Goal: Task Accomplishment & Management: Complete application form

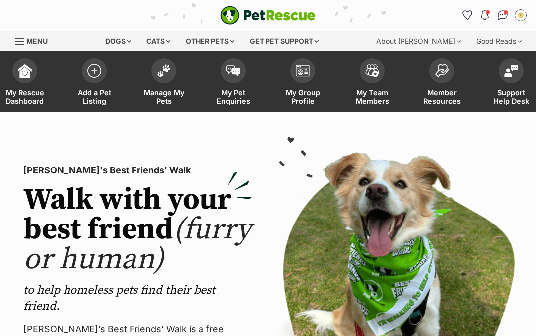
click at [163, 76] on span at bounding box center [163, 71] width 25 height 25
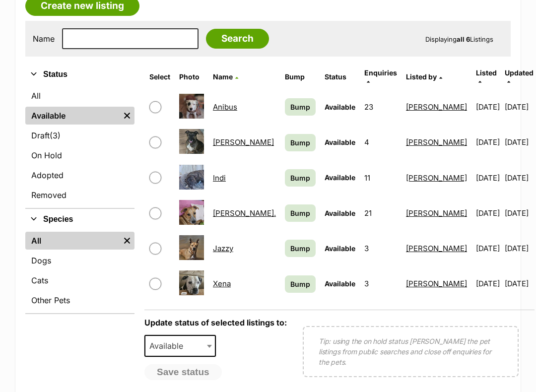
scroll to position [191, 0]
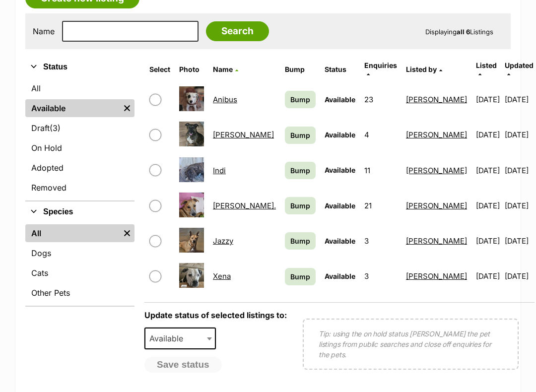
click at [197, 231] on img at bounding box center [191, 240] width 25 height 25
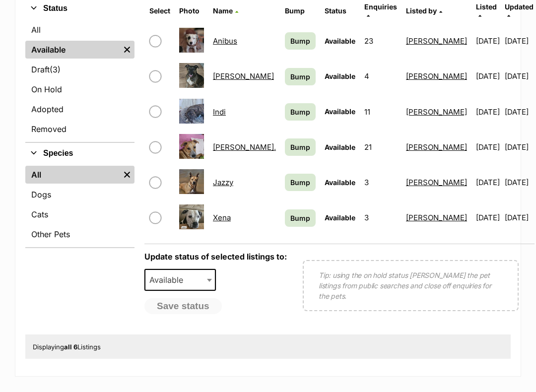
scroll to position [249, 0]
click at [233, 178] on link "Jazzy" at bounding box center [223, 182] width 20 height 9
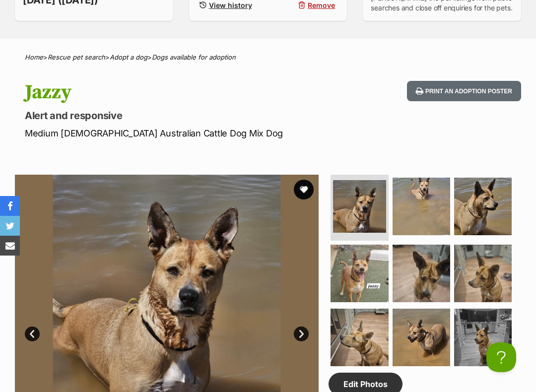
click at [506, 90] on button "Print an adoption poster" at bounding box center [464, 91] width 114 height 20
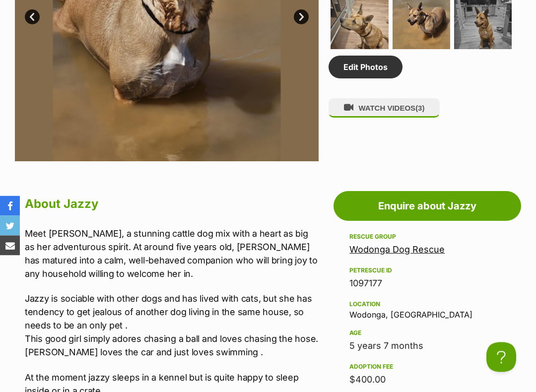
scroll to position [659, 0]
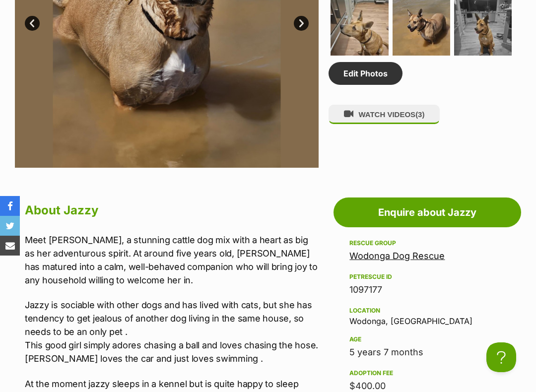
click at [412, 115] on button "WATCH VIDEOS (3)" at bounding box center [383, 114] width 111 height 19
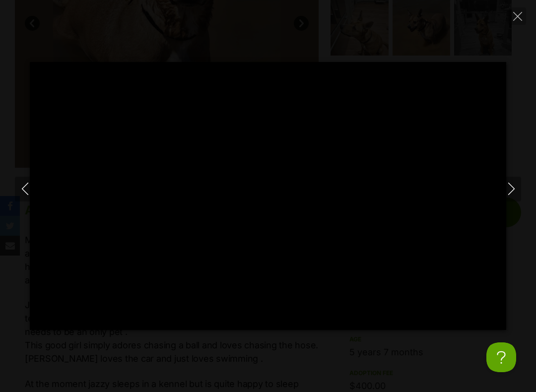
scroll to position [0, 0]
type input "100"
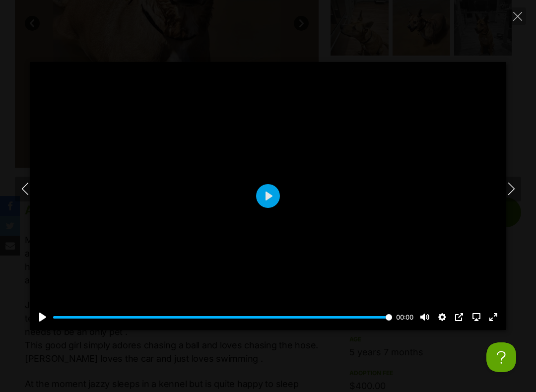
click at [515, 182] on button "Next" at bounding box center [511, 189] width 20 height 25
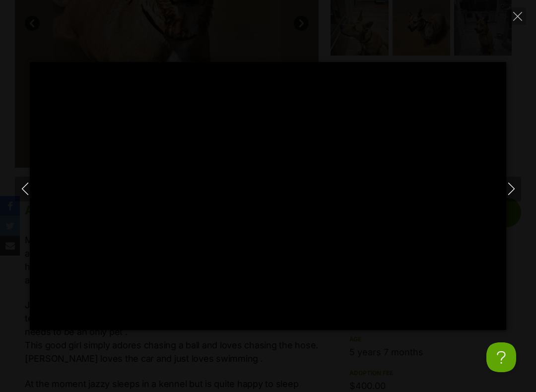
type input "100"
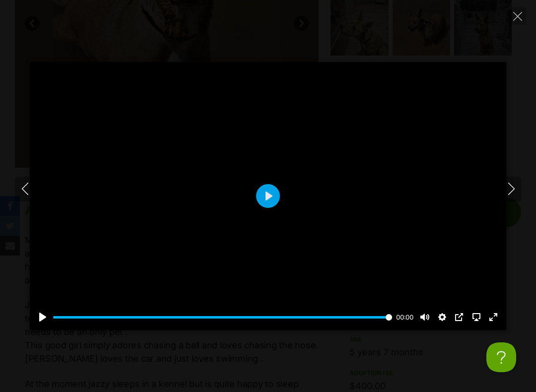
click at [511, 184] on icon "Next" at bounding box center [511, 189] width 12 height 12
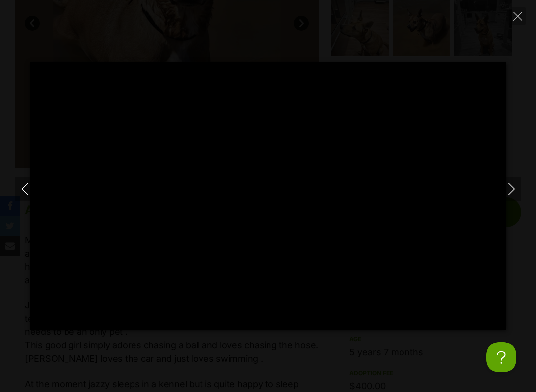
type input "100"
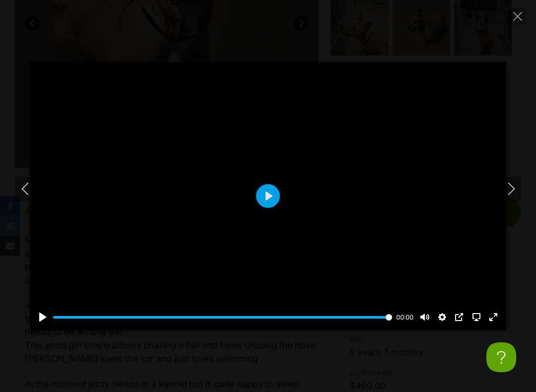
click at [502, 189] on button "Next" at bounding box center [511, 189] width 20 height 25
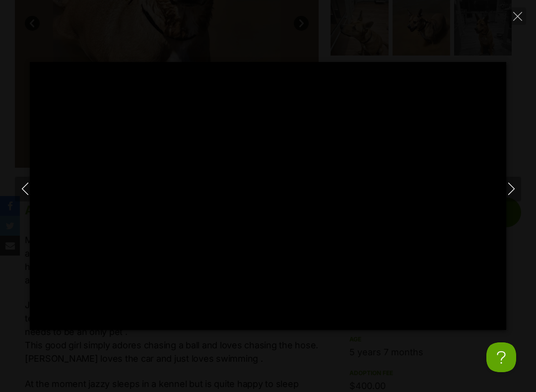
click at [518, 10] on button "Close" at bounding box center [517, 15] width 17 height 17
type input "6.29"
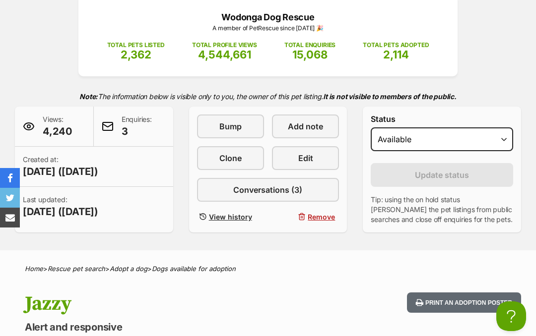
scroll to position [135, 0]
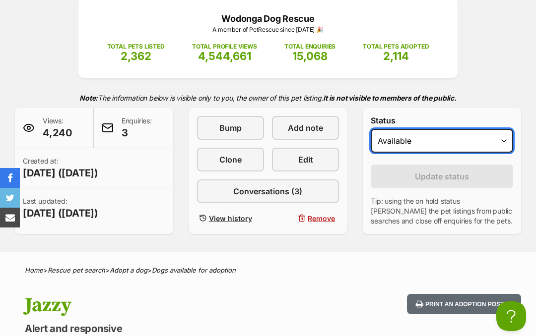
click at [497, 137] on select "Draft - not available as listing has enquires Available On hold Adopted" at bounding box center [442, 141] width 142 height 24
select select "rehomed"
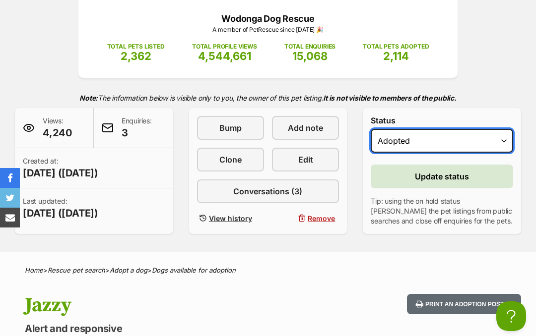
scroll to position [139, 0]
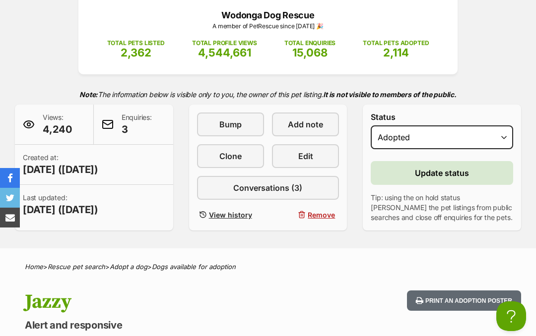
click at [443, 185] on button "Update status" at bounding box center [442, 173] width 142 height 24
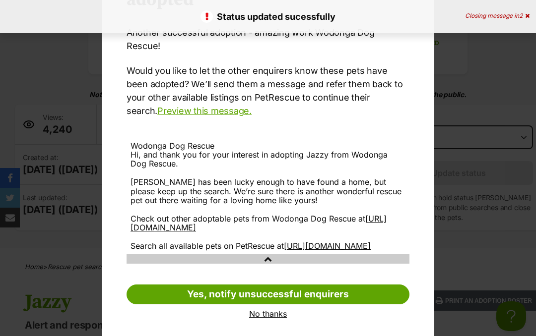
scroll to position [0, 0]
click at [286, 310] on link "No thanks" at bounding box center [268, 314] width 283 height 9
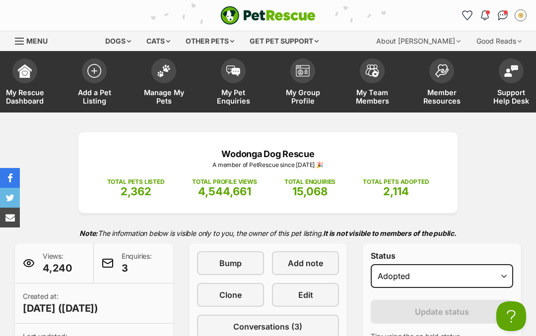
click at [163, 72] on img at bounding box center [164, 70] width 14 height 13
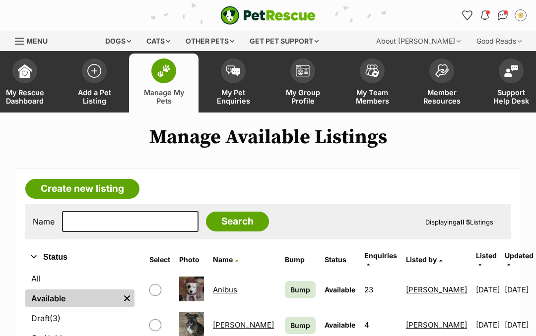
click at [94, 73] on img at bounding box center [94, 71] width 14 height 14
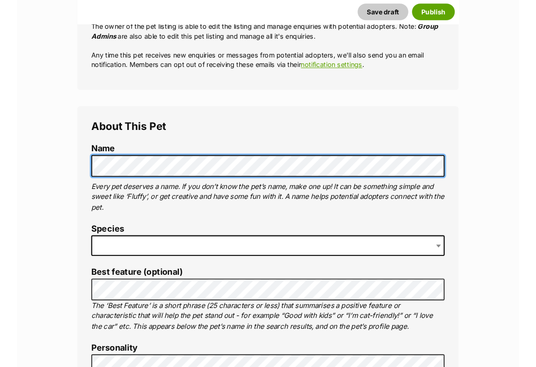
scroll to position [261, 0]
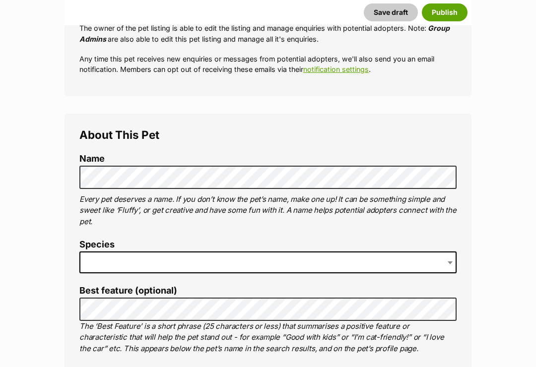
click at [275, 256] on span at bounding box center [267, 263] width 377 height 22
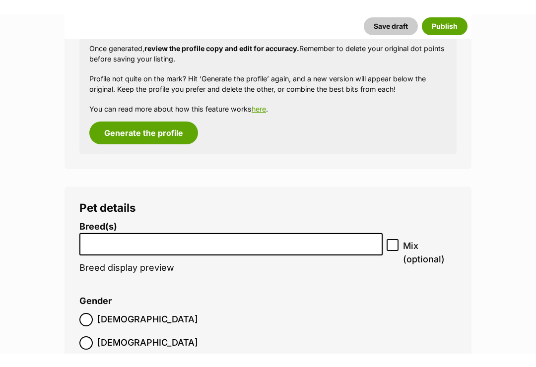
scroll to position [1073, 0]
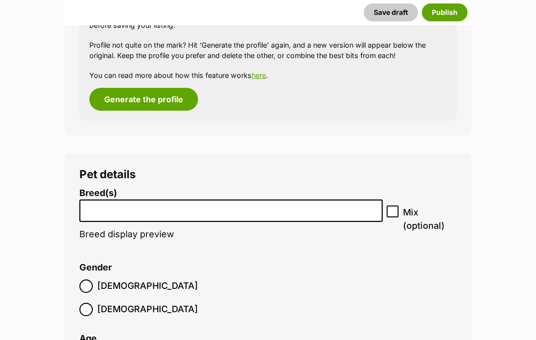
click at [330, 203] on input "search" at bounding box center [231, 208] width 296 height 10
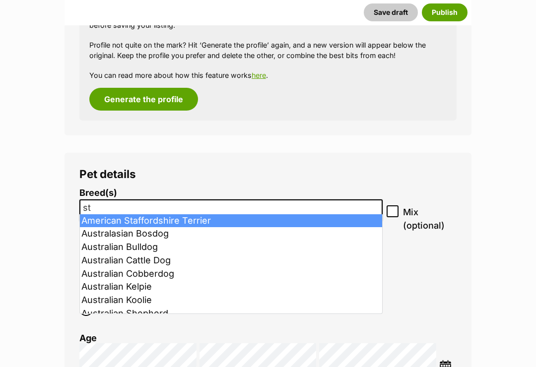
type input "sta"
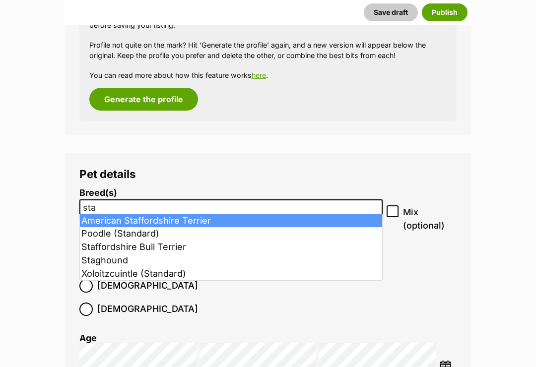
click at [324, 205] on input "sta" at bounding box center [231, 208] width 296 height 10
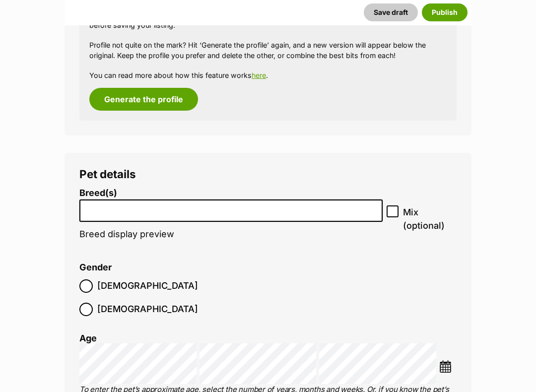
click at [110, 203] on input "search" at bounding box center [231, 208] width 296 height 10
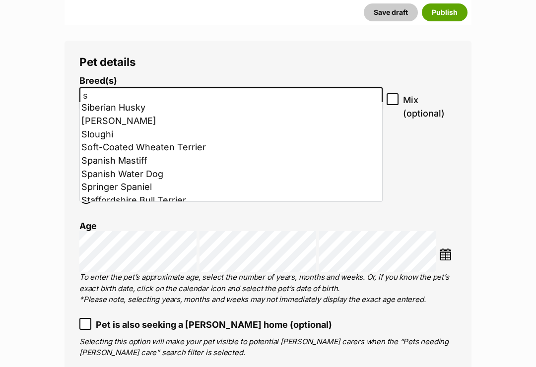
scroll to position [1184, 0]
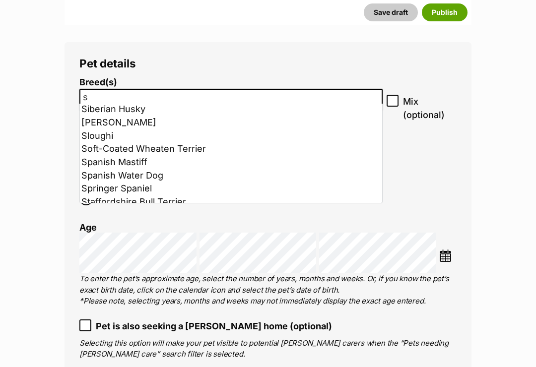
type input "s"
select select "198"
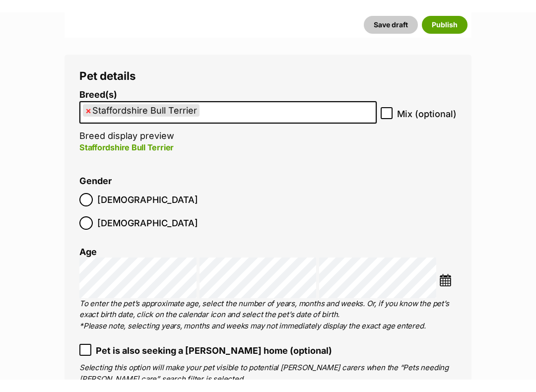
scroll to position [1184, 0]
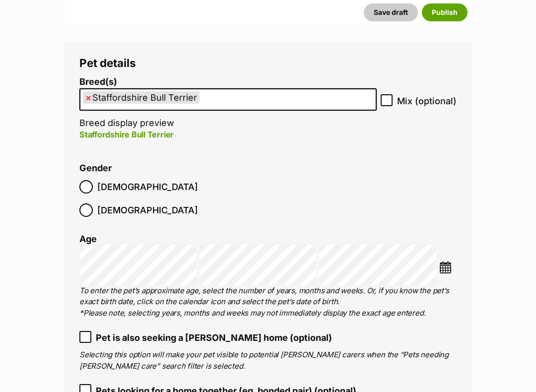
click at [398, 94] on span "Mix (optional)" at bounding box center [427, 100] width 60 height 13
click at [392, 94] on input "Mix (optional)" at bounding box center [387, 100] width 12 height 12
checkbox input "true"
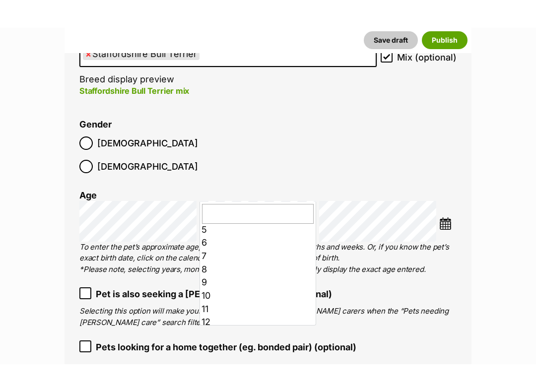
scroll to position [68, 0]
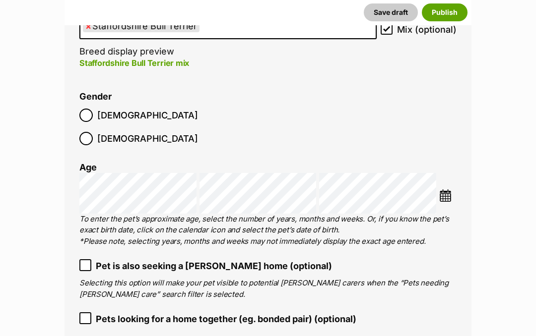
click at [267, 214] on p "To enter the pet’s approximate age, select the number of years, months and week…" at bounding box center [267, 231] width 377 height 34
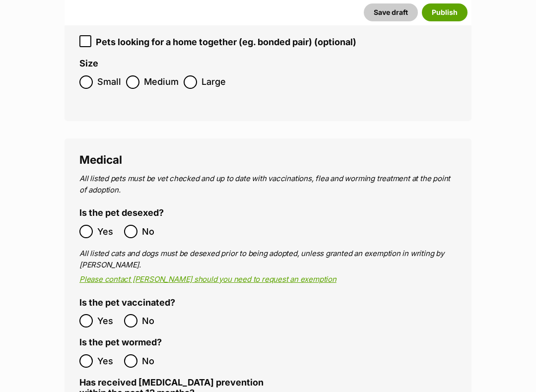
scroll to position [1533, 0]
click at [93, 314] on label "Yes" at bounding box center [99, 320] width 40 height 13
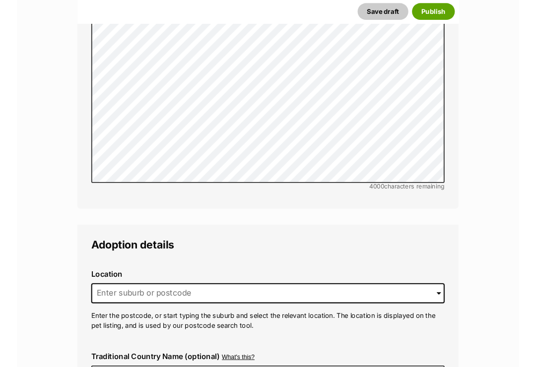
scroll to position [2100, 0]
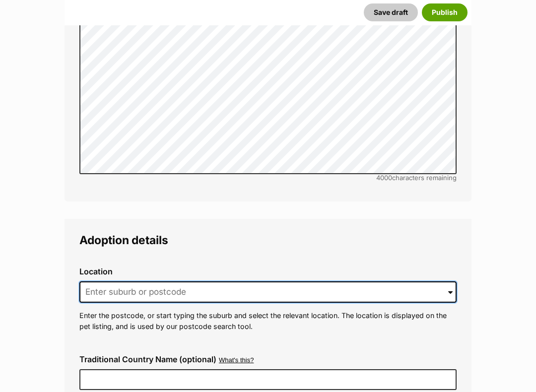
click at [439, 281] on input at bounding box center [267, 292] width 377 height 22
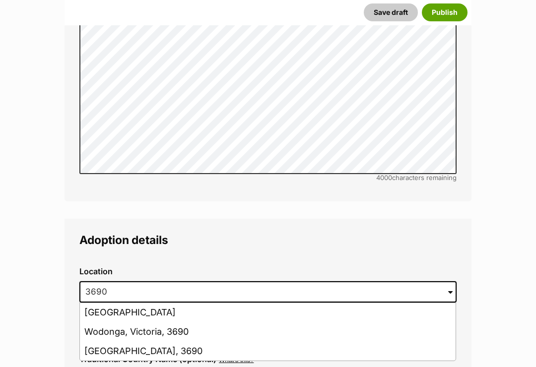
click at [194, 322] on li "Wodonga, Victoria, 3690" at bounding box center [268, 331] width 376 height 19
type input "Wodonga, Victoria, 3690"
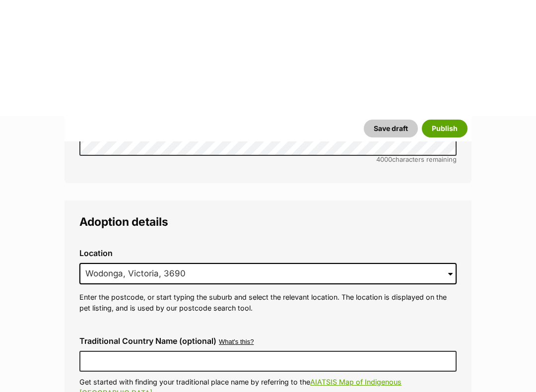
scroll to position [2247, 0]
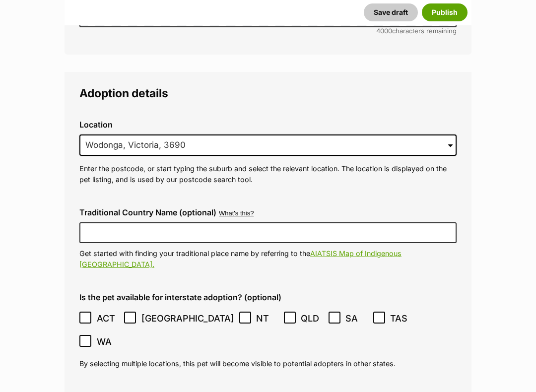
click at [91, 312] on span at bounding box center [85, 318] width 13 height 13
click at [373, 312] on label "TAS" at bounding box center [393, 318] width 40 height 13
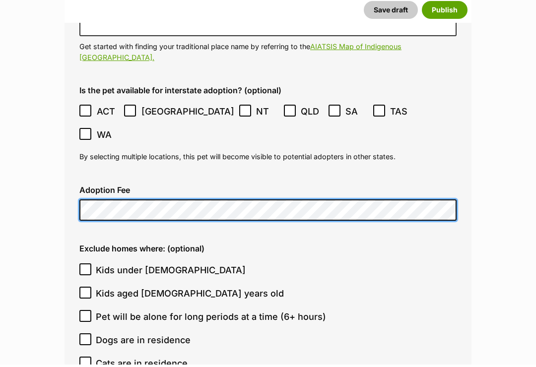
scroll to position [2457, 0]
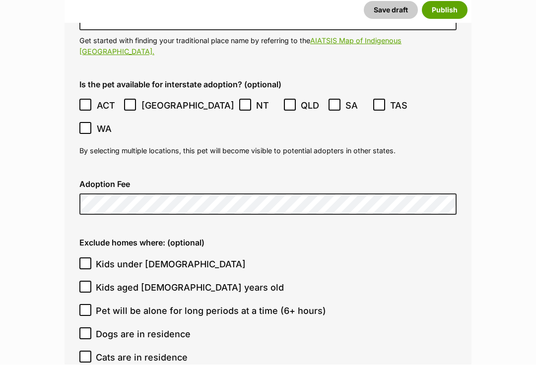
click at [81, 260] on input "Kids under 5 years old" at bounding box center [85, 266] width 12 height 12
checkbox input "true"
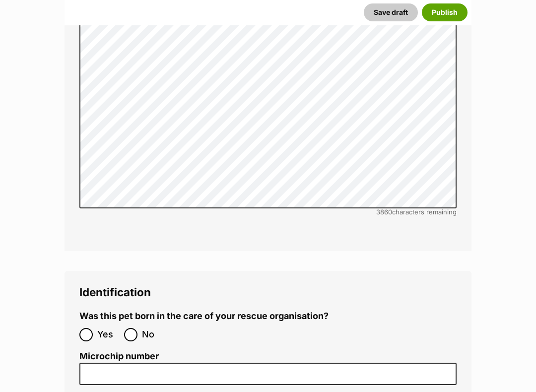
scroll to position [2979, 0]
click at [140, 323] on ol "Yes No" at bounding box center [173, 334] width 189 height 23
click at [131, 323] on ol "Yes No" at bounding box center [173, 334] width 189 height 23
click at [128, 328] on input "No" at bounding box center [130, 334] width 13 height 13
radio input "true"
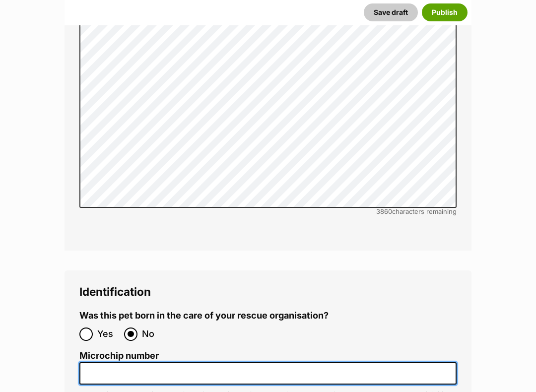
click at [204, 336] on input "Microchip number" at bounding box center [267, 373] width 377 height 22
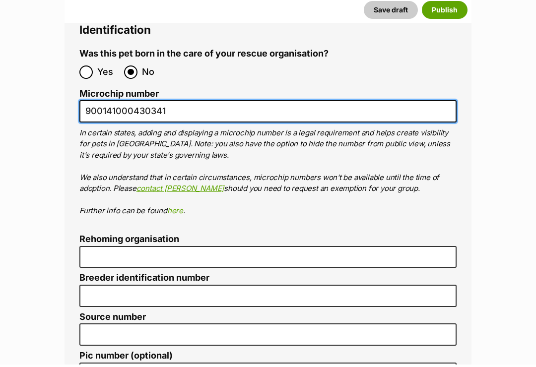
scroll to position [3249, 0]
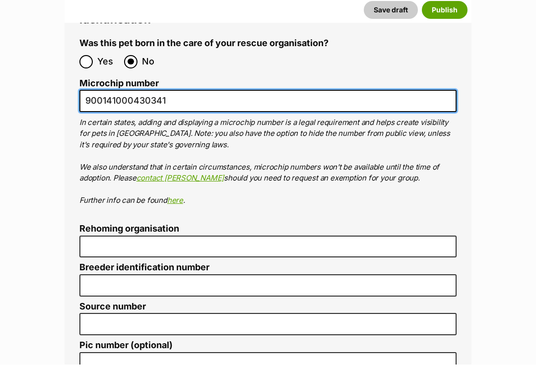
type input "900141000430341"
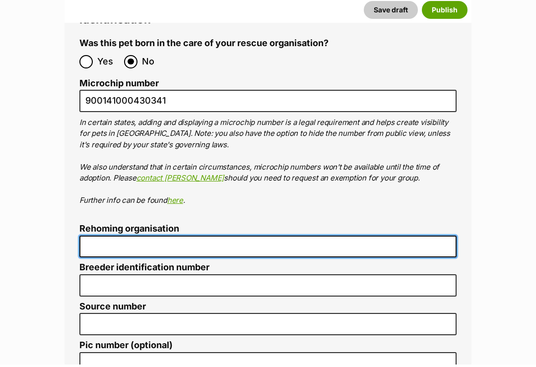
click at [431, 238] on input "Rehoming organisation" at bounding box center [267, 249] width 377 height 22
type input "wodonga dog rescue"
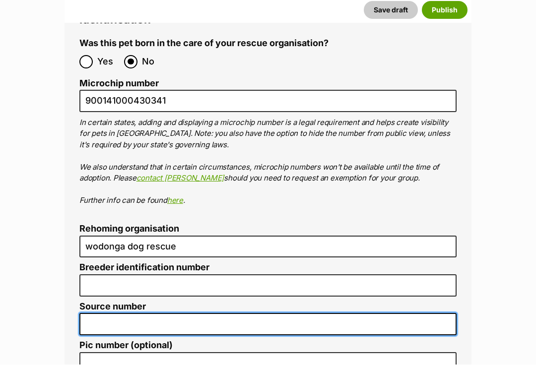
click at [334, 316] on input "Source number" at bounding box center [267, 327] width 377 height 22
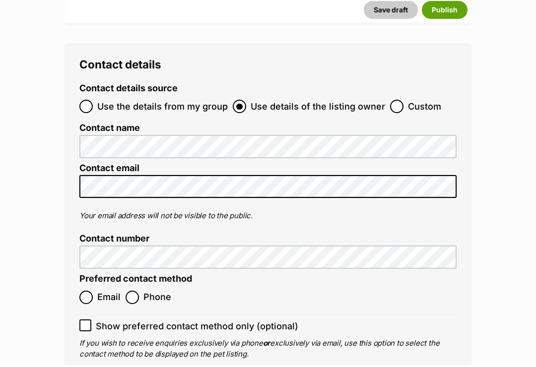
scroll to position [3872, 0]
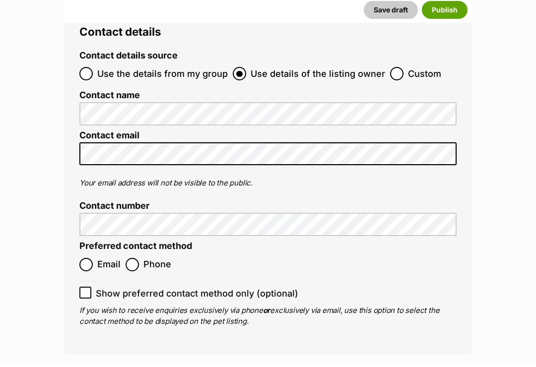
type input "re191136"
click at [89, 260] on input "Email" at bounding box center [85, 266] width 13 height 13
radio input "true"
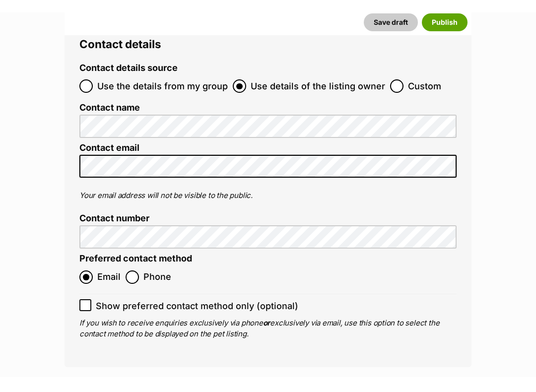
scroll to position [3875, 0]
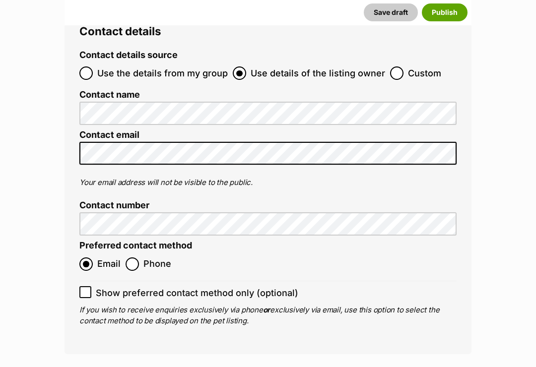
click at [90, 286] on input "Show preferred contact method only (optional)" at bounding box center [85, 292] width 12 height 12
checkbox input "true"
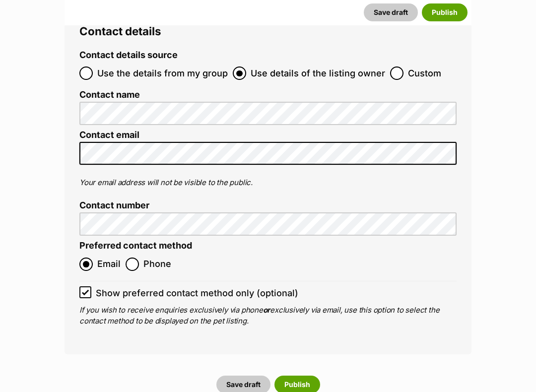
click at [310, 336] on button "Publish" at bounding box center [297, 385] width 46 height 18
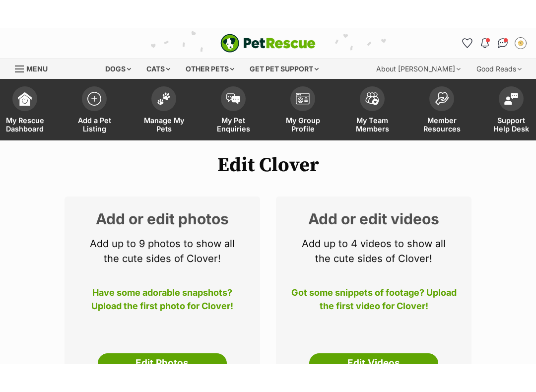
scroll to position [79, 0]
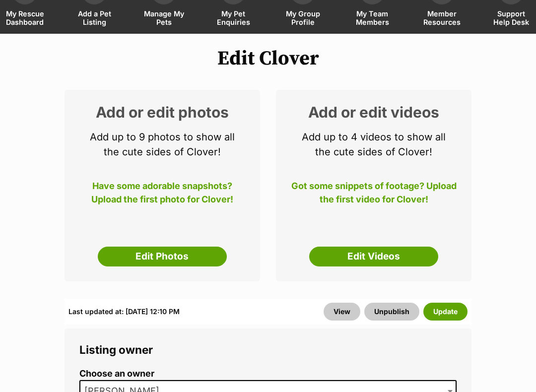
click at [192, 274] on div "Add or edit photos Add up to 9 photos to show all the cute sides of Clover! Hav…" at bounding box center [161, 186] width 195 height 192
click at [207, 254] on link "Edit Photos" at bounding box center [162, 257] width 129 height 20
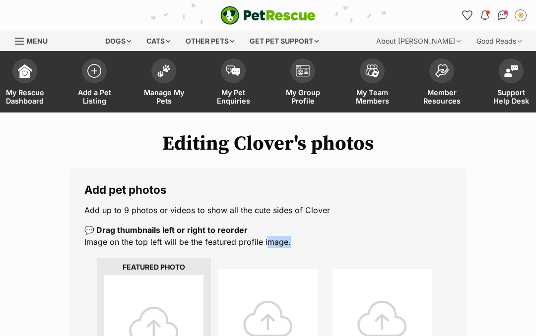
click at [383, 208] on p "Add up to 9 photos or videos to show all the cute sides of Clover" at bounding box center [267, 210] width 367 height 12
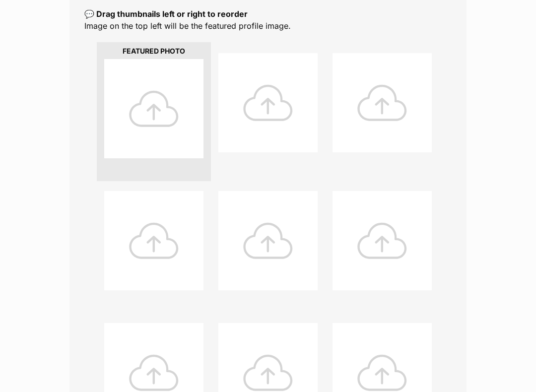
scroll to position [237, 0]
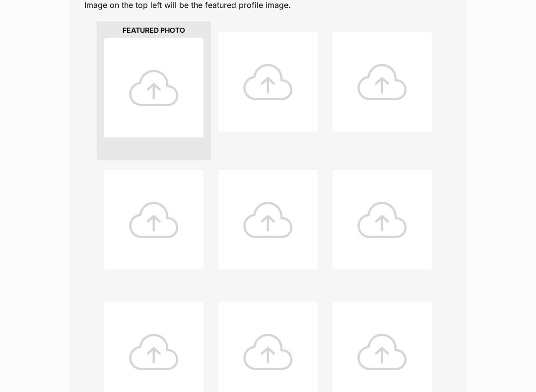
click at [157, 93] on div at bounding box center [153, 87] width 99 height 99
click at [168, 79] on div at bounding box center [153, 87] width 99 height 99
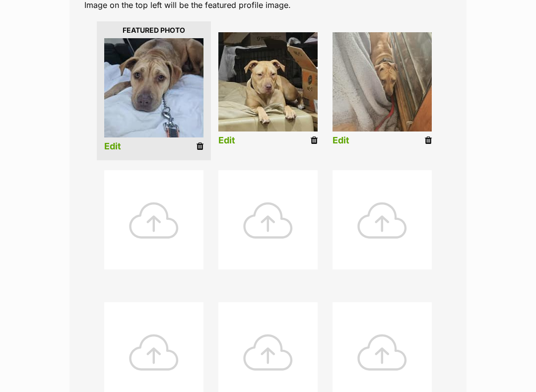
click at [156, 207] on div at bounding box center [153, 219] width 99 height 99
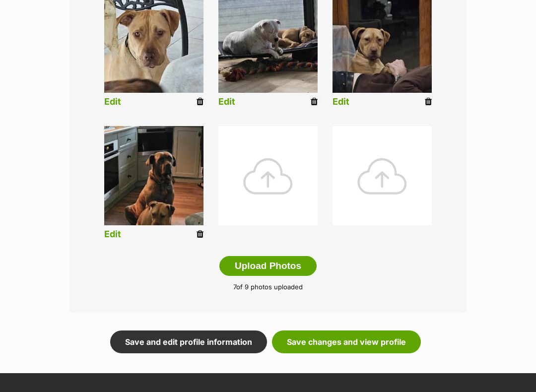
scroll to position [417, 0]
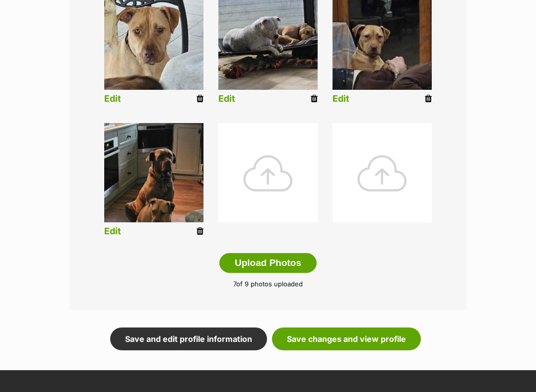
click at [277, 175] on div at bounding box center [267, 172] width 99 height 99
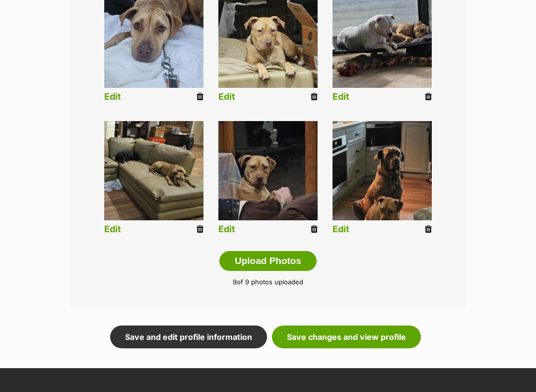
scroll to position [419, 0]
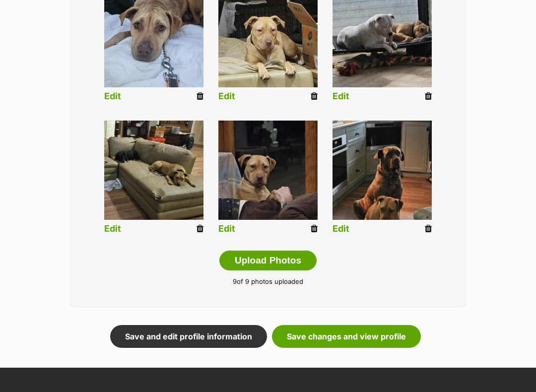
click at [372, 336] on link "Save changes and view profile" at bounding box center [346, 336] width 149 height 23
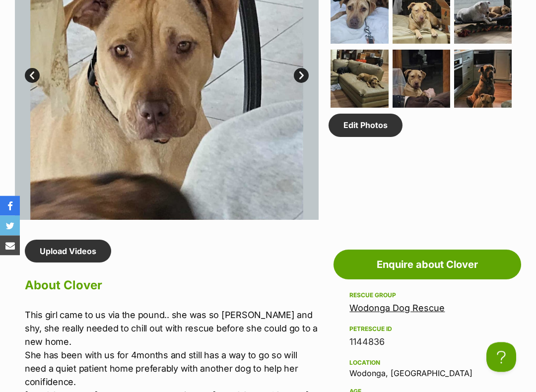
scroll to position [615, 0]
click at [76, 248] on link "Upload Videos" at bounding box center [68, 251] width 86 height 23
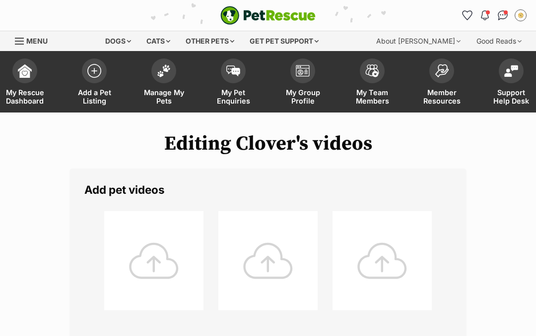
click at [162, 255] on div at bounding box center [153, 260] width 99 height 99
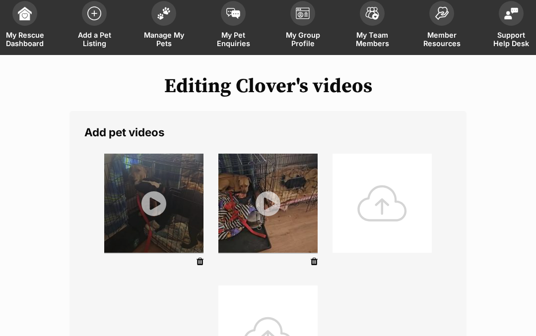
scroll to position [58, 0]
click at [325, 247] on li at bounding box center [382, 212] width 114 height 127
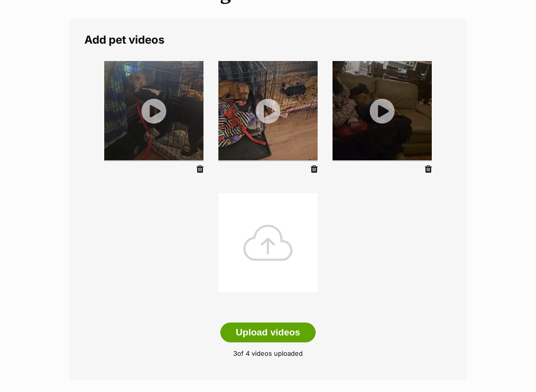
scroll to position [150, 0]
click at [282, 228] on div at bounding box center [267, 242] width 99 height 99
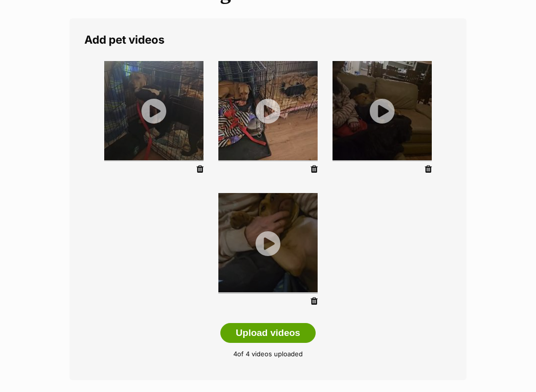
click at [292, 336] on button "Upload videos" at bounding box center [267, 333] width 95 height 20
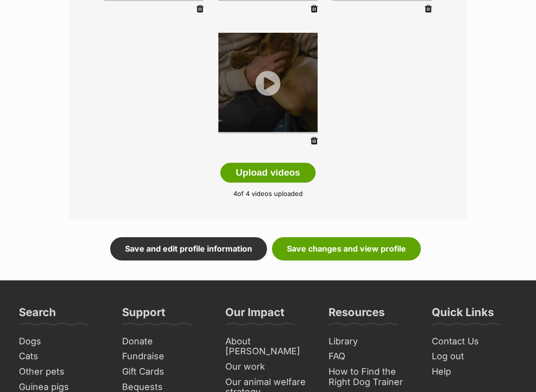
scroll to position [427, 0]
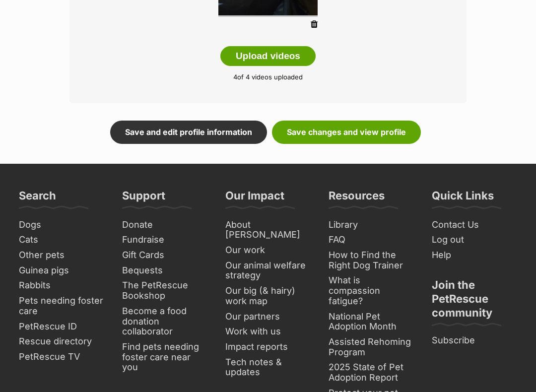
click at [351, 124] on link "Save changes and view profile" at bounding box center [346, 132] width 149 height 23
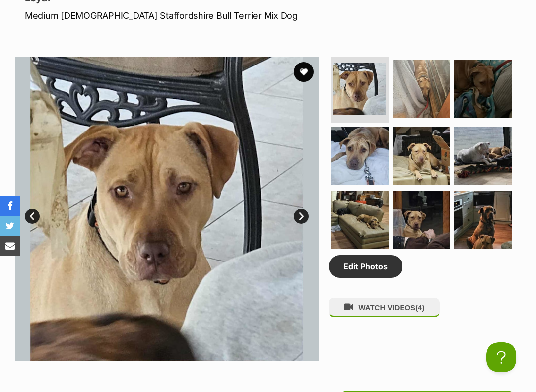
click at [497, 227] on img at bounding box center [483, 220] width 58 height 58
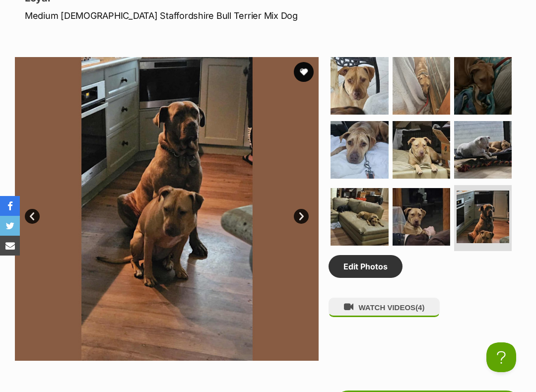
click at [431, 217] on img at bounding box center [421, 217] width 58 height 58
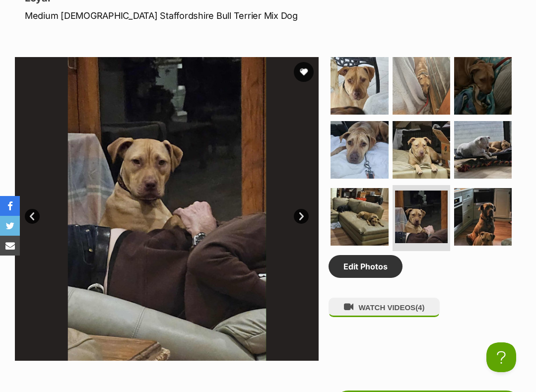
click at [362, 226] on img at bounding box center [359, 217] width 58 height 58
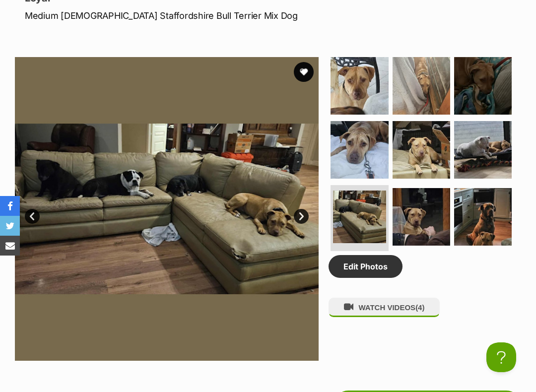
click at [369, 167] on img at bounding box center [359, 150] width 58 height 58
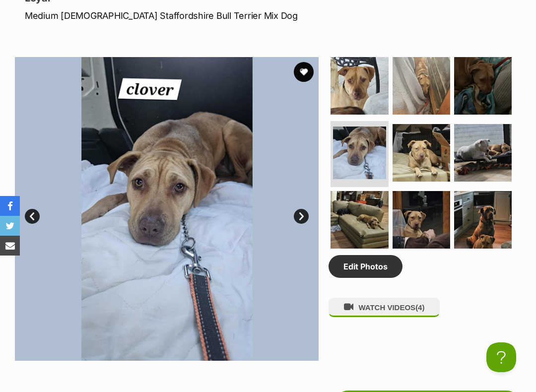
click at [422, 144] on img at bounding box center [421, 153] width 58 height 58
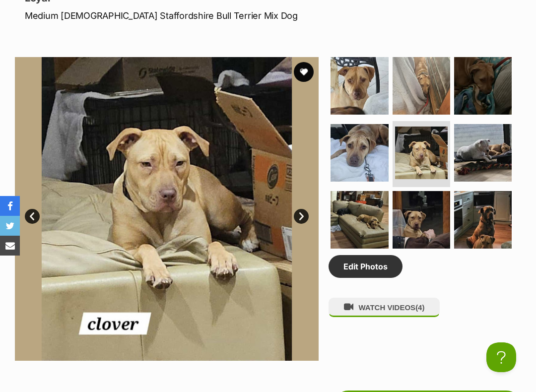
click at [485, 151] on img at bounding box center [483, 153] width 58 height 58
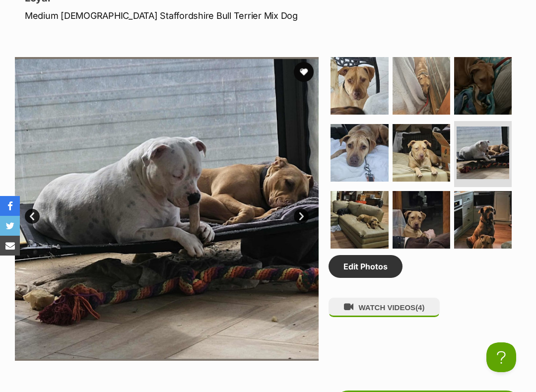
click at [495, 79] on img at bounding box center [483, 86] width 58 height 58
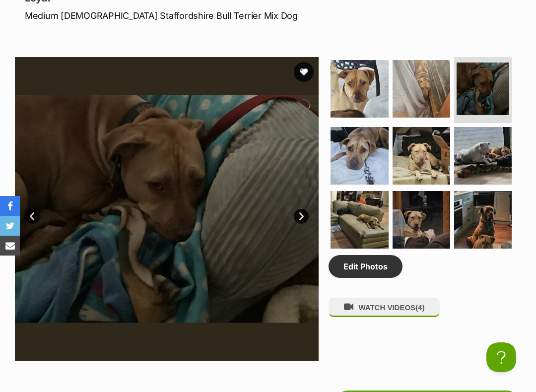
click at [431, 90] on img at bounding box center [421, 89] width 58 height 58
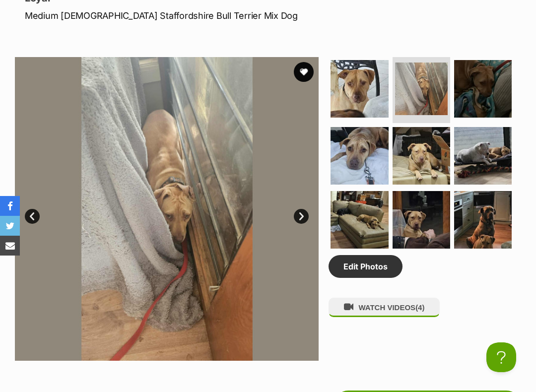
click at [363, 96] on img at bounding box center [359, 89] width 58 height 58
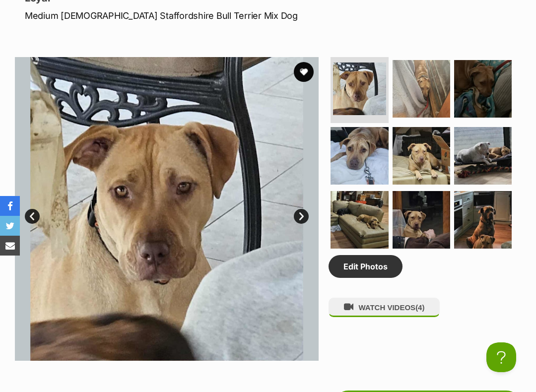
click at [423, 303] on span "(4)" at bounding box center [419, 307] width 9 height 8
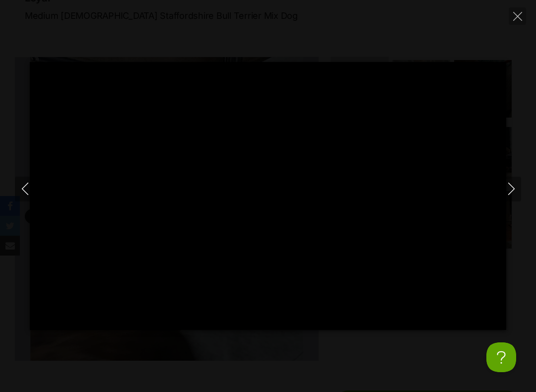
type input "100"
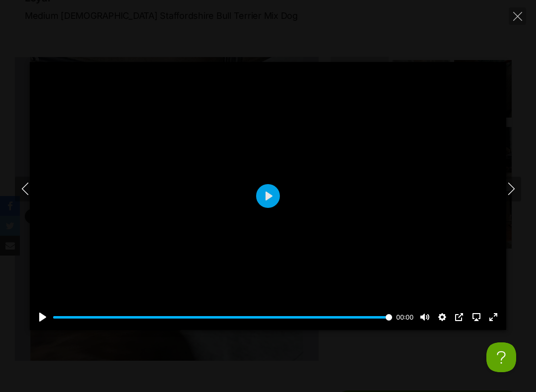
click at [517, 192] on button "Next" at bounding box center [511, 189] width 20 height 25
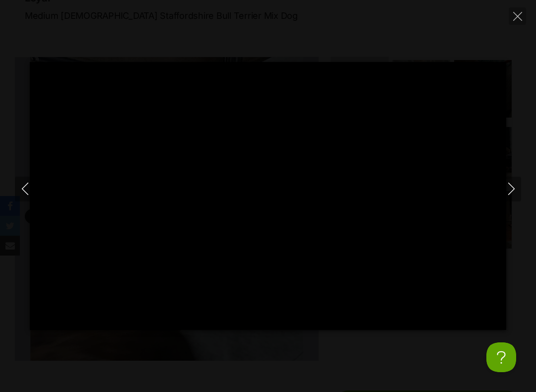
type input "100"
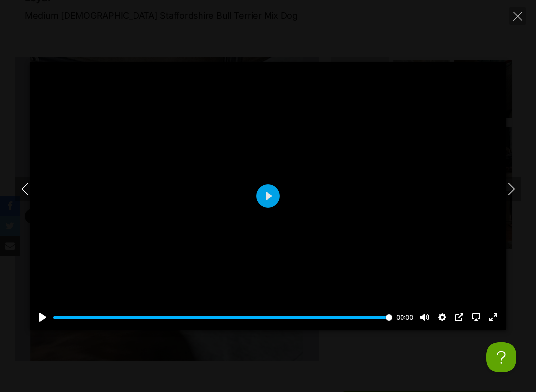
click at [516, 187] on icon "Next" at bounding box center [511, 189] width 12 height 12
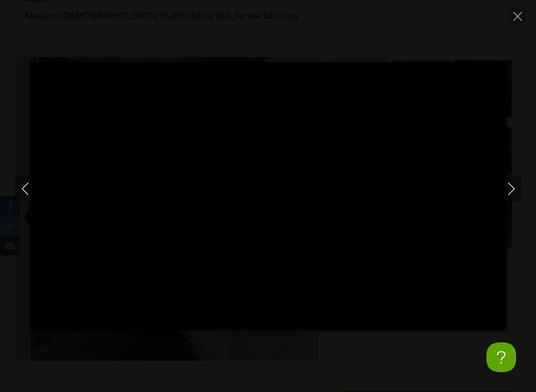
type input "100"
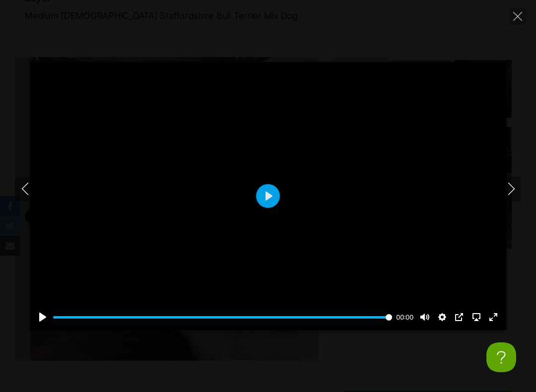
click at [519, 183] on button "Next" at bounding box center [511, 189] width 20 height 25
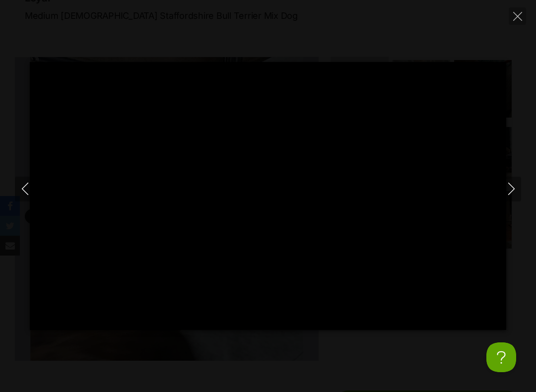
type input "100"
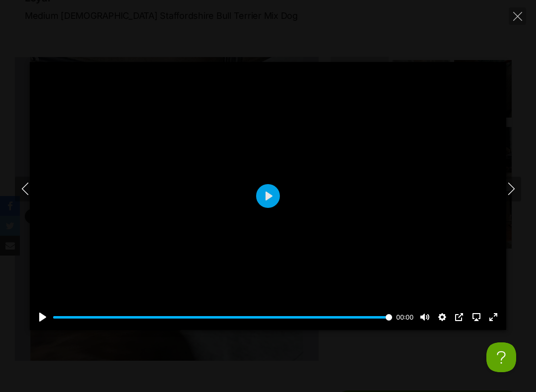
click at [520, 22] on button "Close" at bounding box center [517, 15] width 17 height 17
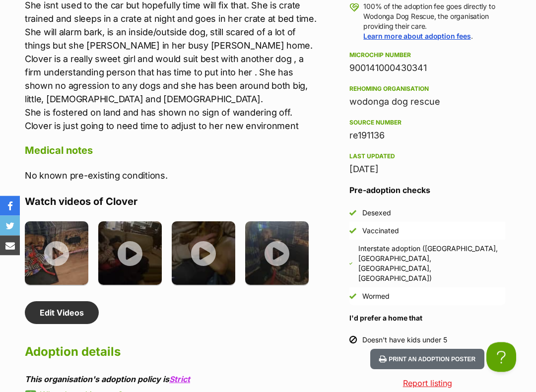
scroll to position [1055, 0]
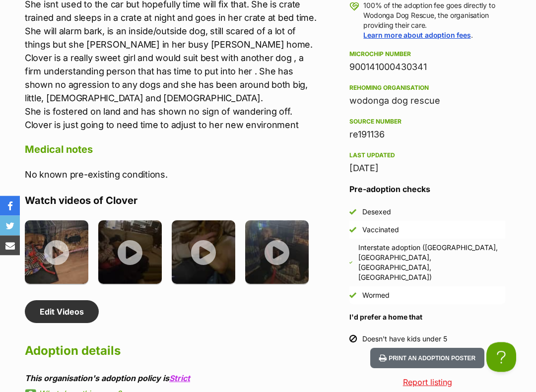
click at [455, 336] on button "Print an adoption poster" at bounding box center [427, 358] width 114 height 20
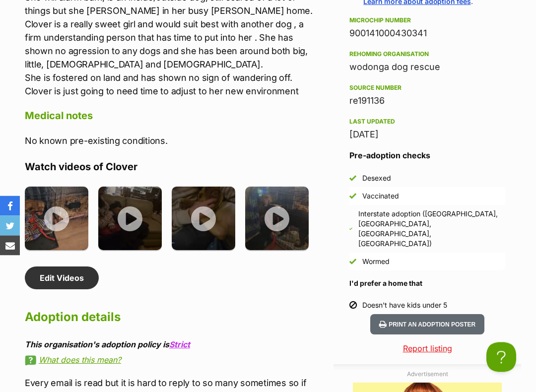
scroll to position [1090, 0]
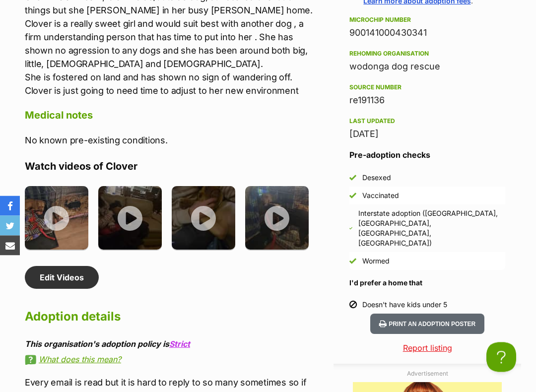
click at [453, 314] on button "Print an adoption poster" at bounding box center [427, 324] width 114 height 20
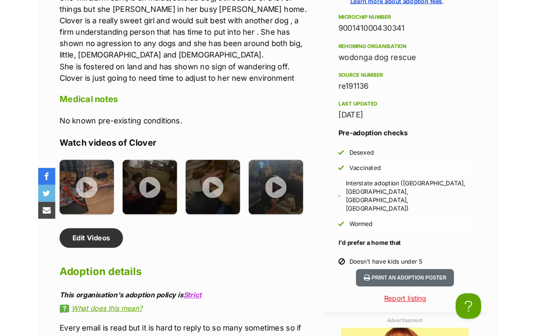
scroll to position [1118, 0]
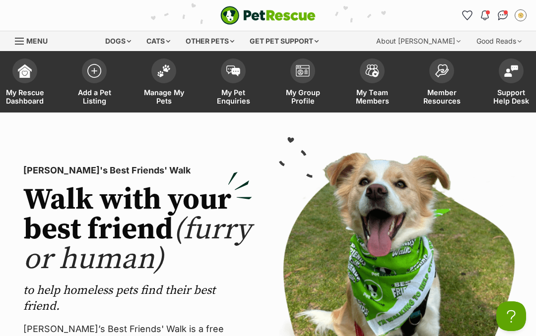
click at [88, 75] on span at bounding box center [94, 71] width 25 height 25
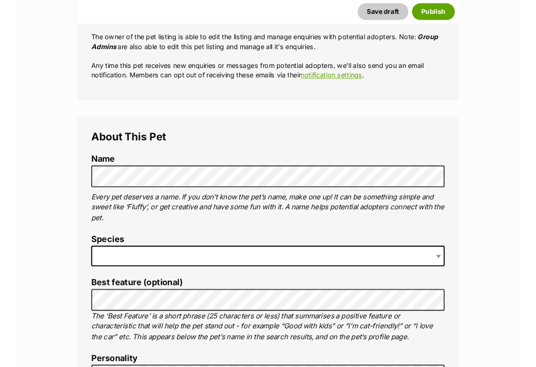
scroll to position [263, 0]
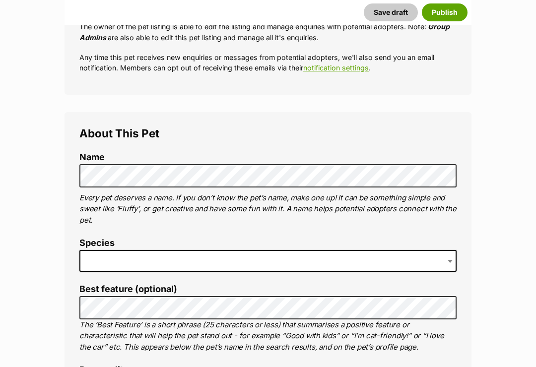
click at [285, 264] on span at bounding box center [267, 261] width 377 height 22
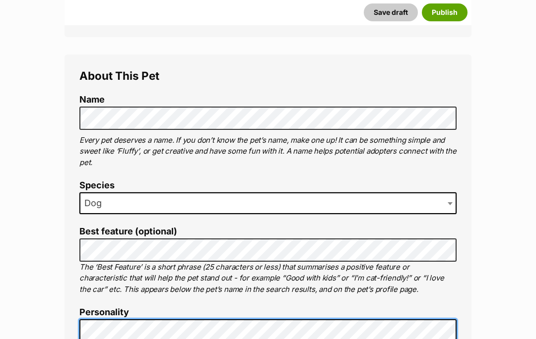
scroll to position [312, 0]
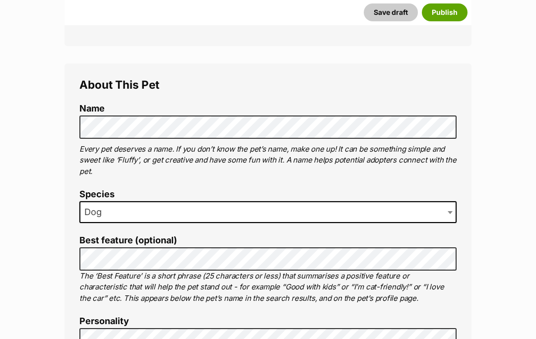
click at [450, 10] on button "Publish" at bounding box center [445, 12] width 46 height 18
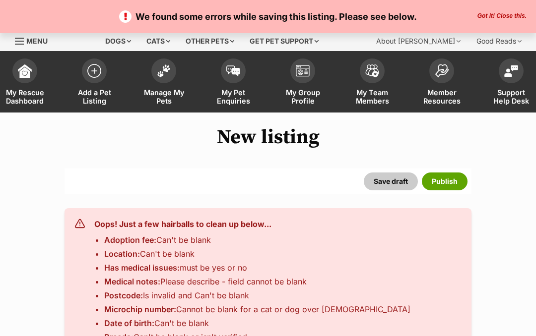
select select
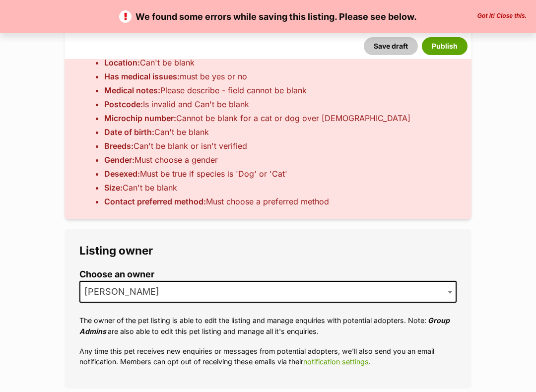
click at [447, 284] on span at bounding box center [451, 292] width 10 height 22
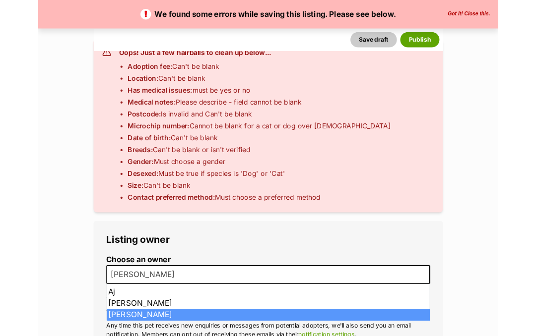
scroll to position [121, 0]
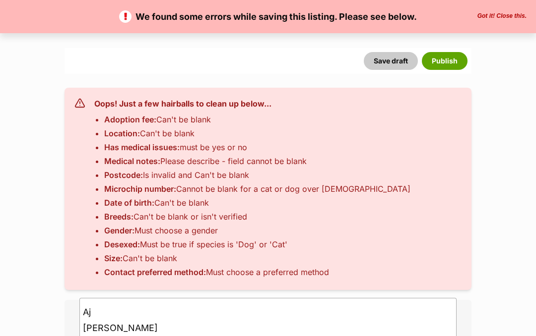
click at [401, 58] on button "Save draft" at bounding box center [391, 61] width 54 height 18
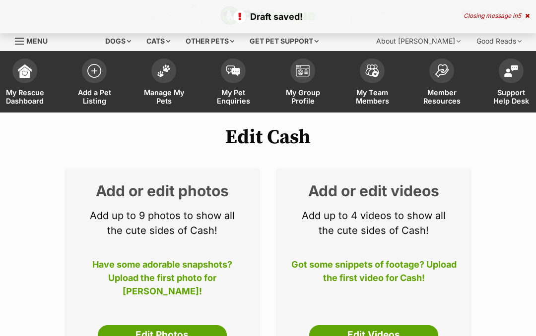
select select
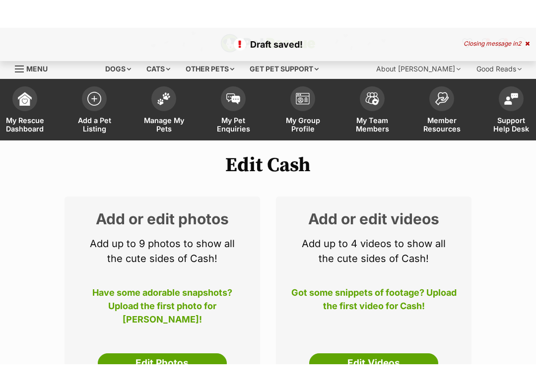
scroll to position [37, 0]
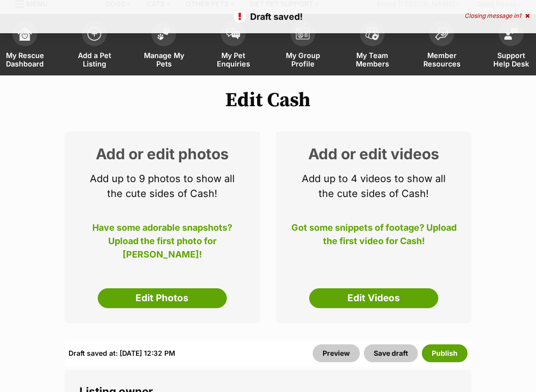
click at [181, 290] on link "Edit Photos" at bounding box center [162, 298] width 129 height 20
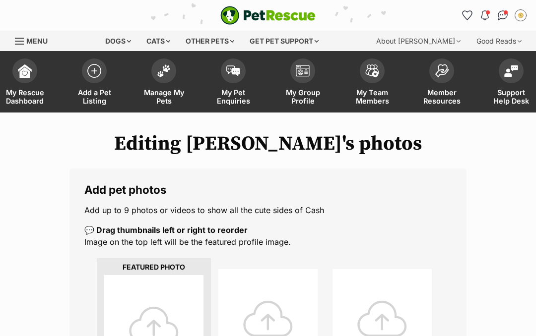
click at [177, 317] on div at bounding box center [153, 324] width 99 height 99
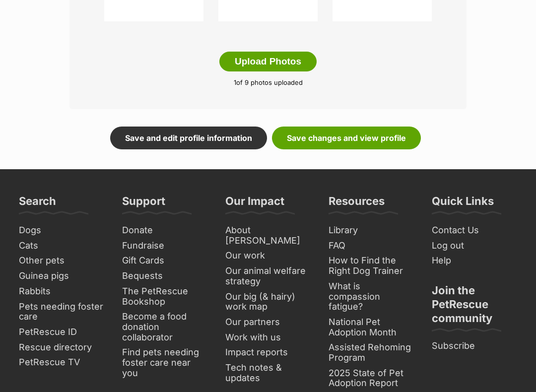
scroll to position [648, 0]
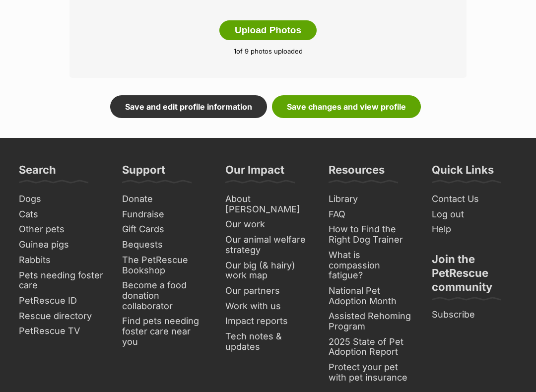
click at [388, 107] on link "Save changes and view profile" at bounding box center [346, 106] width 149 height 23
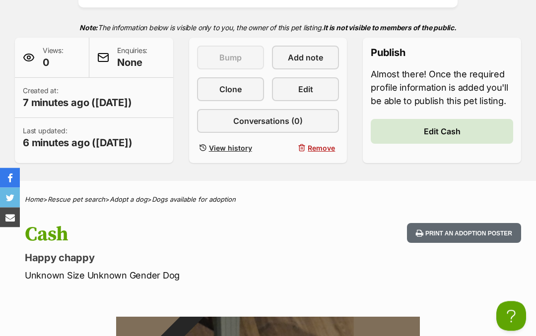
scroll to position [183, 0]
